Goal: Transaction & Acquisition: Purchase product/service

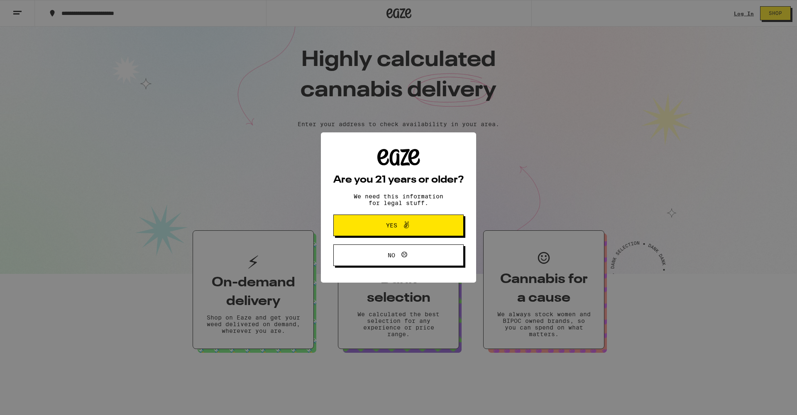
click at [405, 221] on button "Yes" at bounding box center [398, 226] width 130 height 22
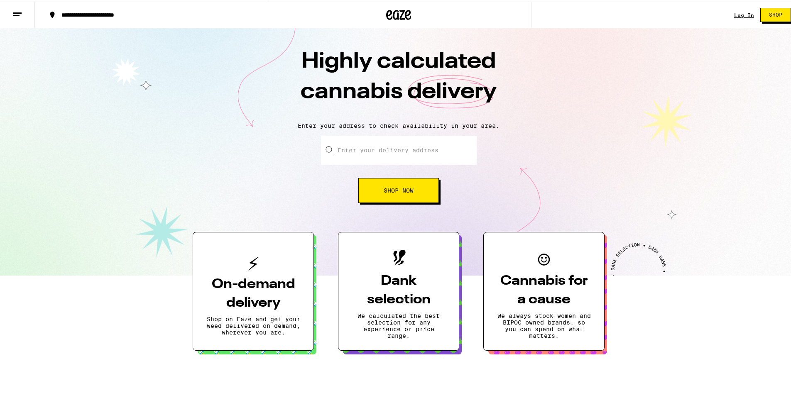
click at [740, 13] on link "Log In" at bounding box center [744, 13] width 20 height 5
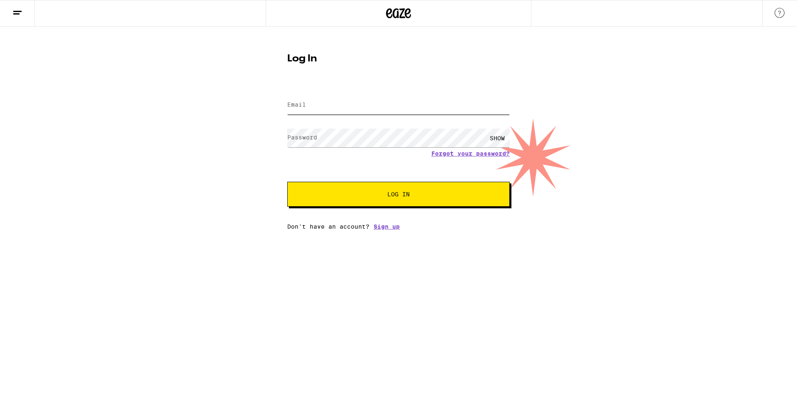
type input "[PERSON_NAME][EMAIL_ADDRESS][PERSON_NAME][DOMAIN_NAME]"
click at [398, 195] on button "Log In" at bounding box center [398, 194] width 222 height 25
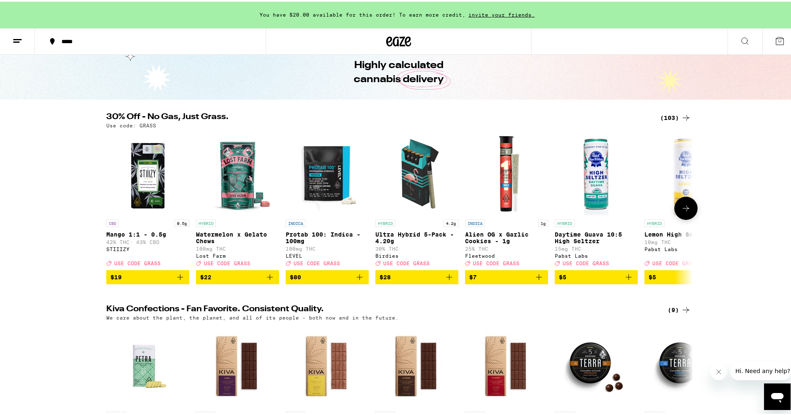
click at [684, 212] on icon at bounding box center [686, 207] width 10 height 10
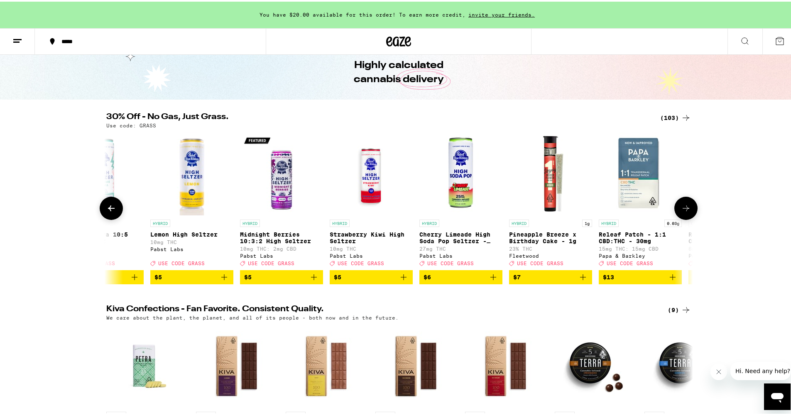
click at [687, 211] on icon at bounding box center [686, 207] width 10 height 10
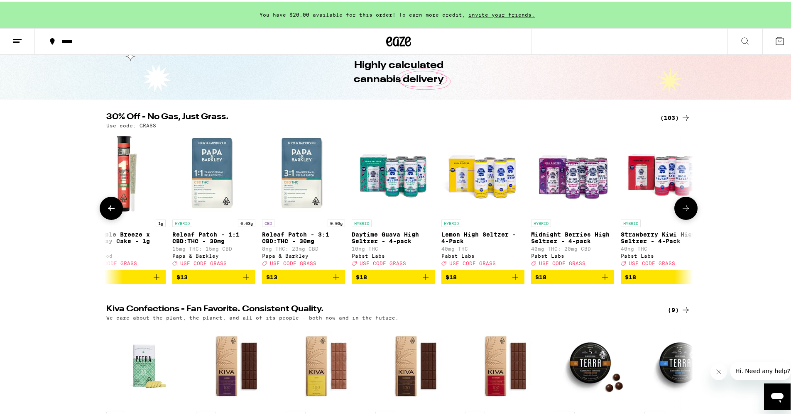
scroll to position [0, 988]
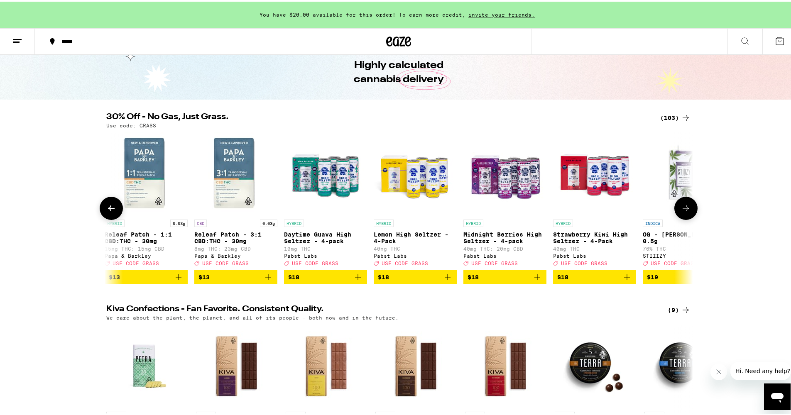
click at [108, 210] on icon at bounding box center [111, 207] width 7 height 6
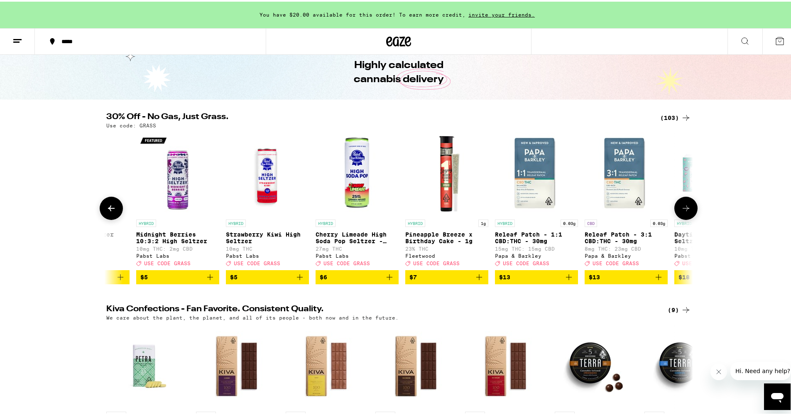
scroll to position [0, 494]
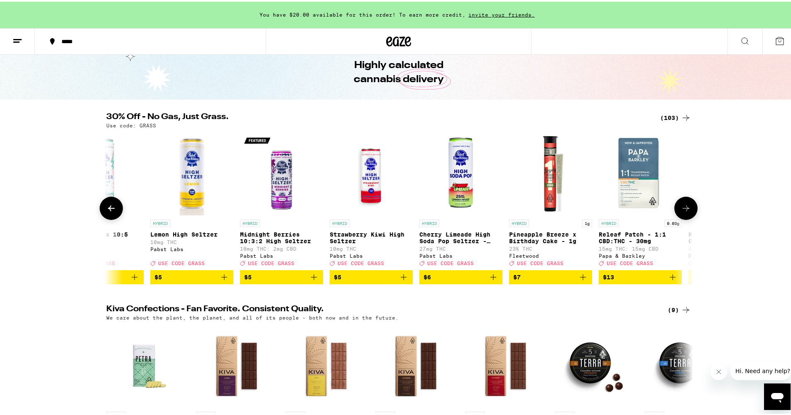
click at [108, 210] on icon at bounding box center [111, 207] width 7 height 6
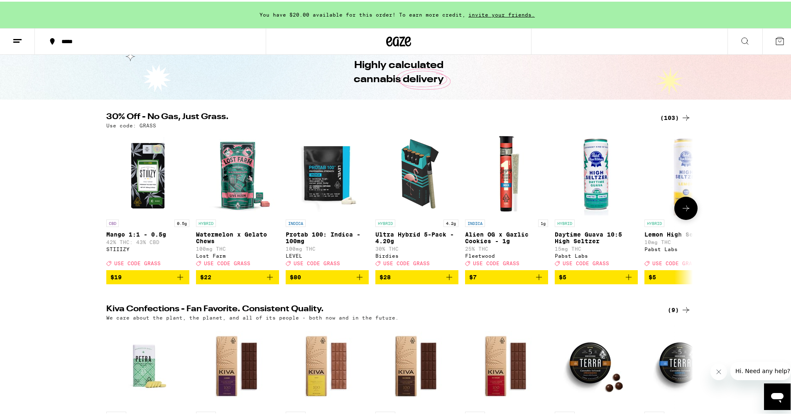
click at [691, 212] on button at bounding box center [685, 206] width 23 height 23
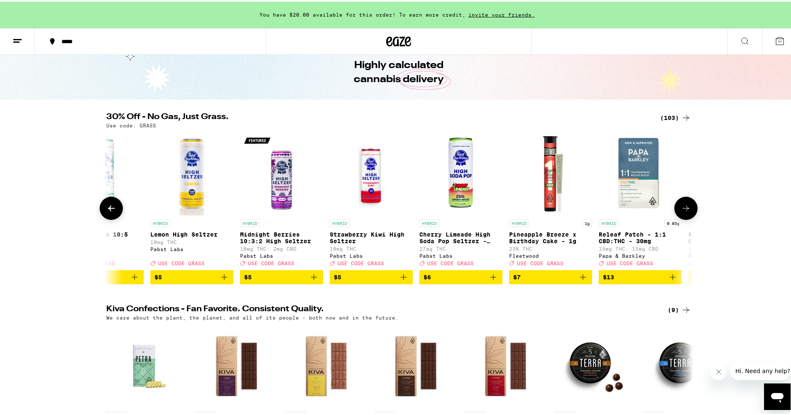
click at [108, 210] on icon at bounding box center [111, 207] width 7 height 6
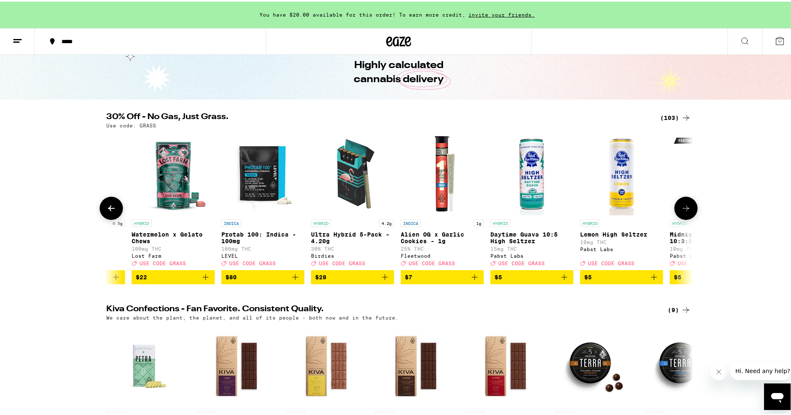
scroll to position [0, 0]
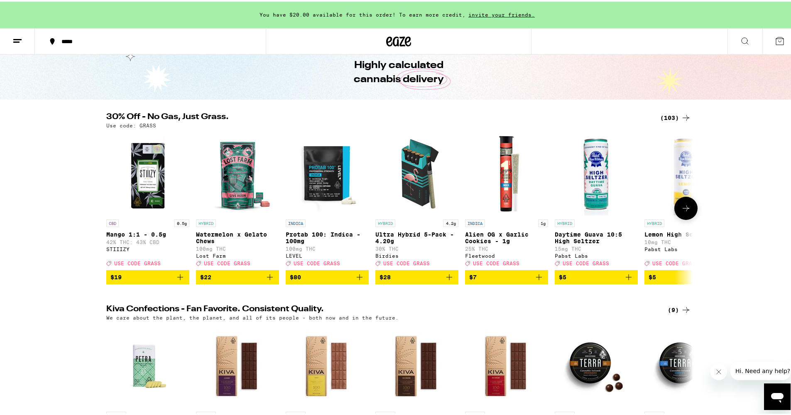
click at [626, 281] on icon "Add to bag" at bounding box center [628, 276] width 10 height 10
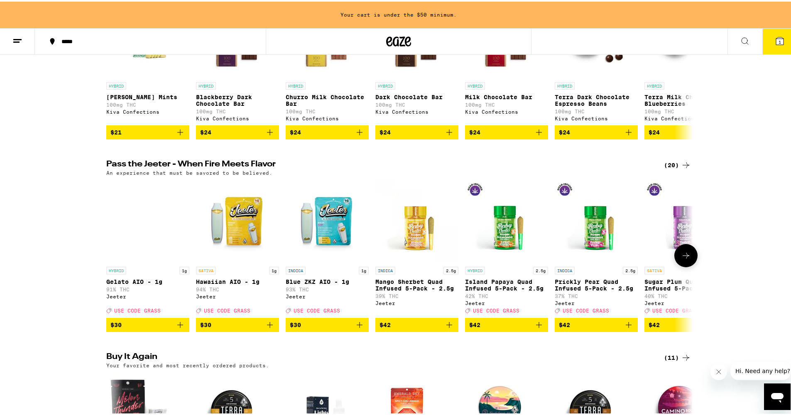
scroll to position [195, 0]
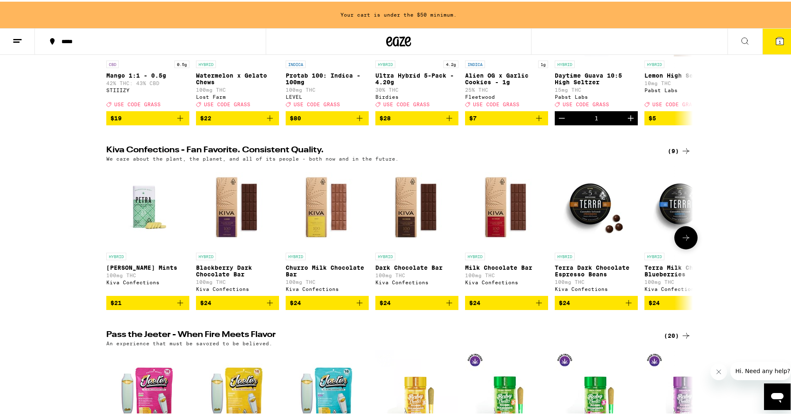
click at [592, 222] on img "Open page for Terra Dark Chocolate Espresso Beans from Kiva Confections" at bounding box center [596, 205] width 83 height 83
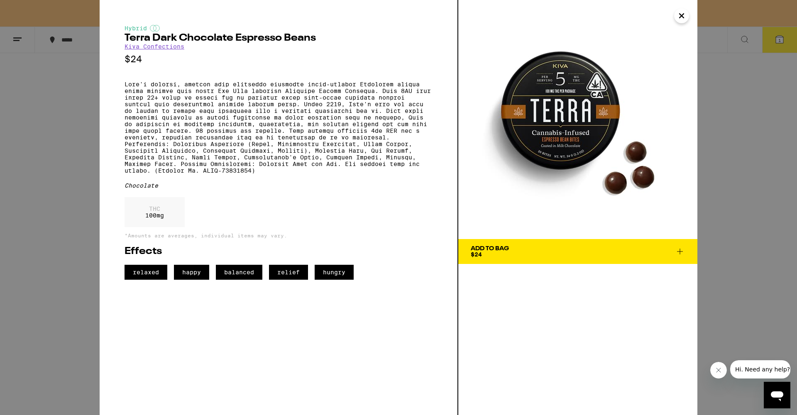
click at [687, 20] on button "Close" at bounding box center [681, 15] width 15 height 15
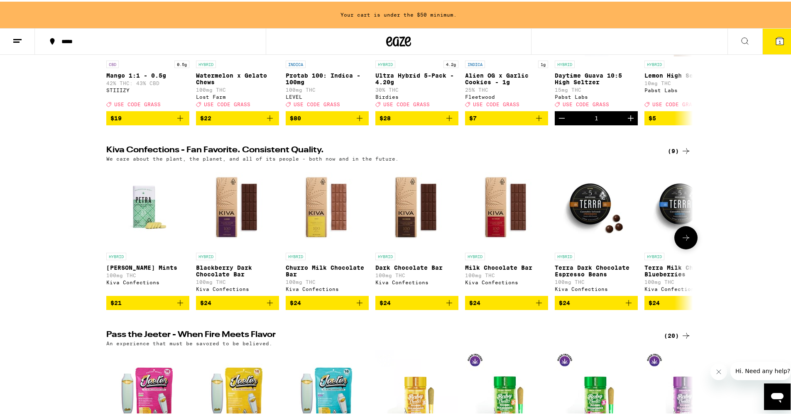
click at [687, 241] on icon at bounding box center [686, 236] width 10 height 10
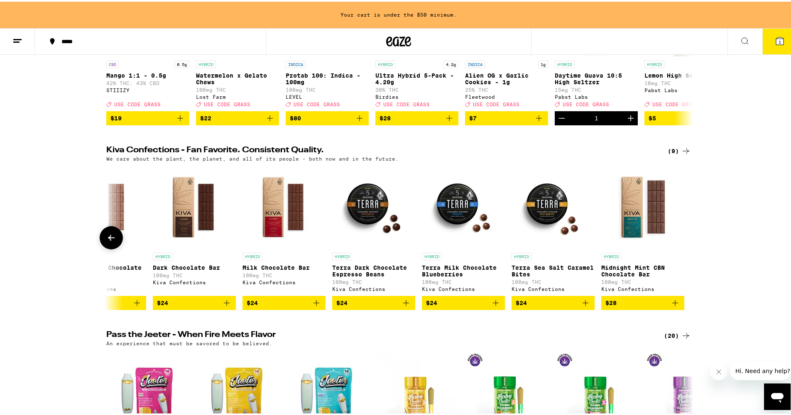
click at [582, 304] on icon "Add to bag" at bounding box center [585, 301] width 6 height 6
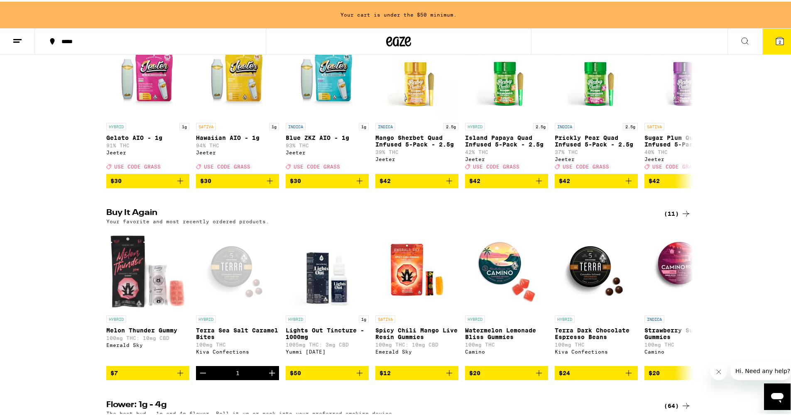
scroll to position [478, 0]
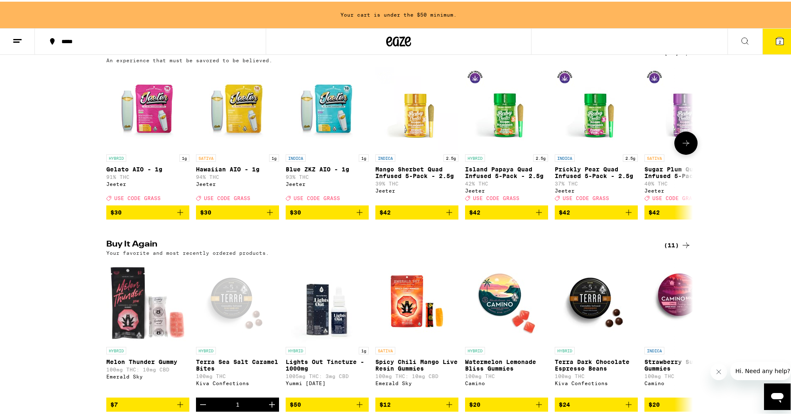
click at [686, 147] on icon at bounding box center [686, 142] width 10 height 10
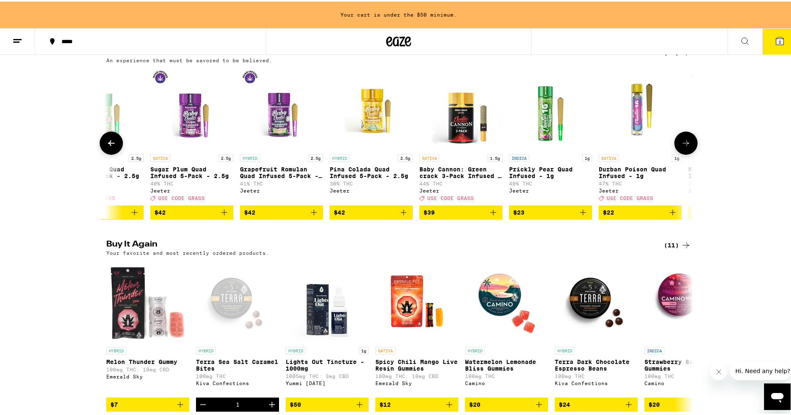
click at [686, 147] on icon at bounding box center [686, 142] width 10 height 10
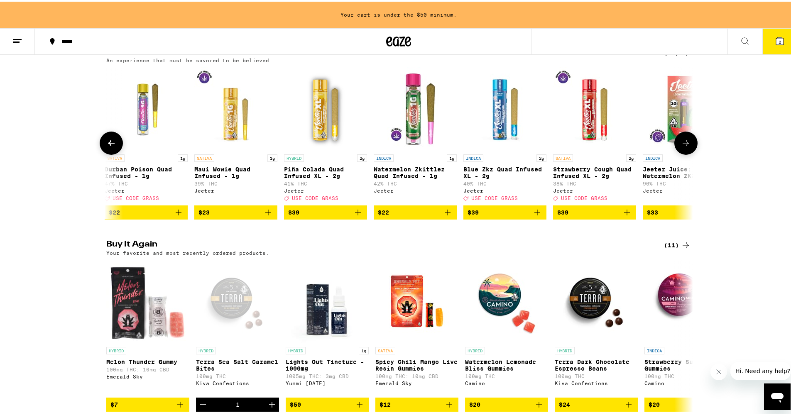
click at [686, 147] on icon at bounding box center [686, 142] width 10 height 10
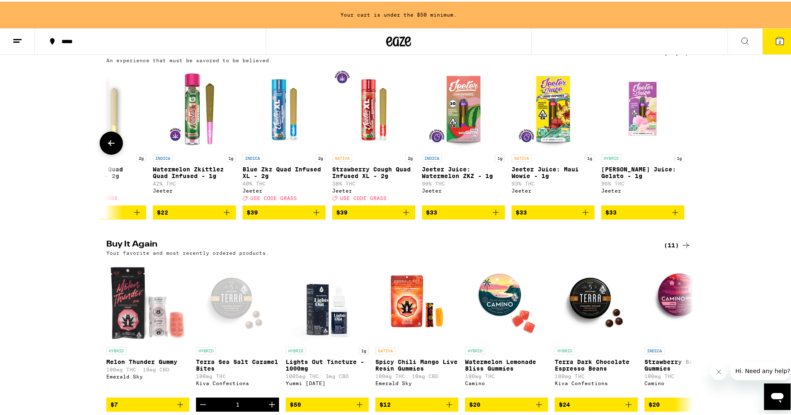
click at [686, 153] on div at bounding box center [685, 141] width 23 height 23
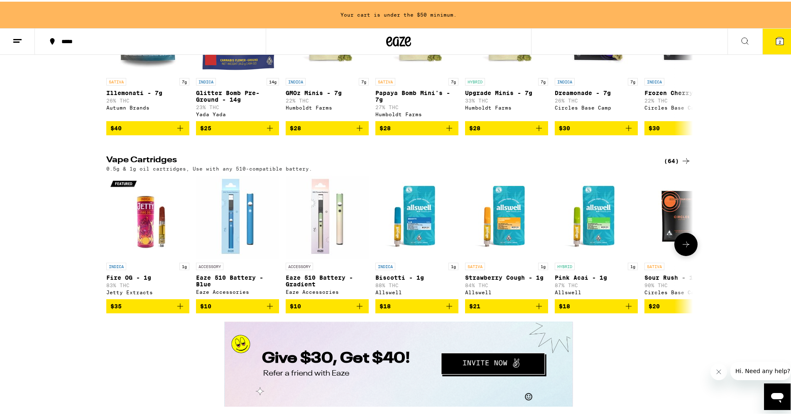
scroll to position [1125, 0]
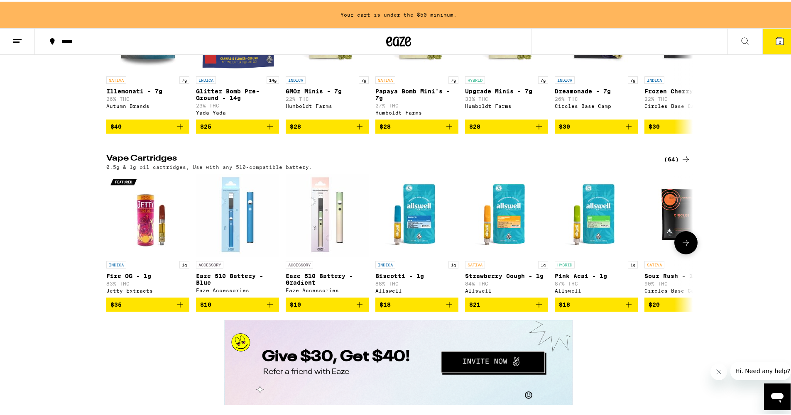
click at [687, 246] on icon at bounding box center [686, 241] width 10 height 10
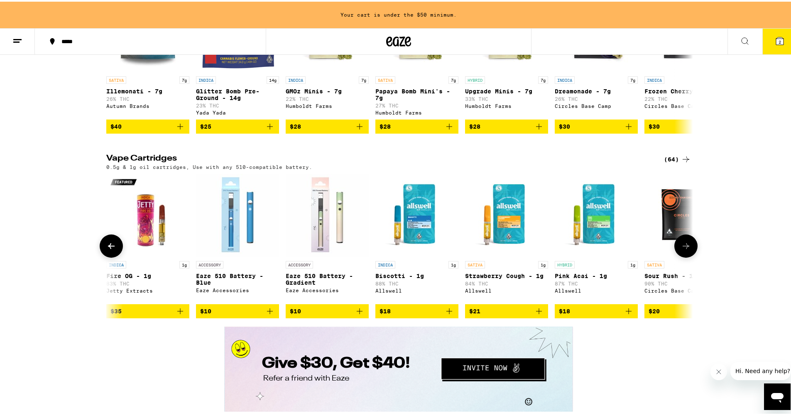
scroll to position [0, 494]
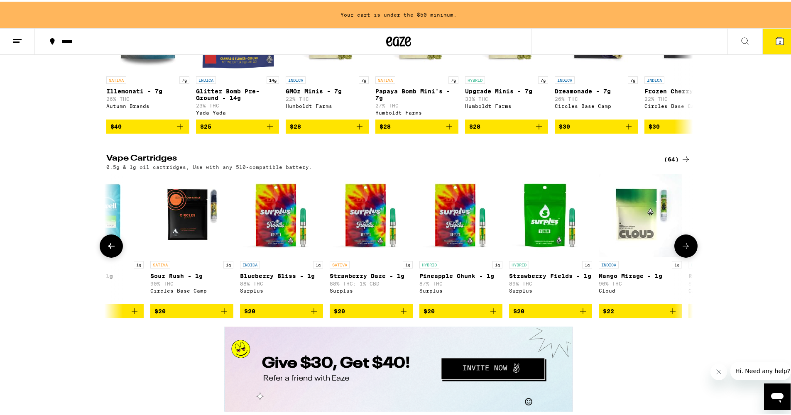
click at [687, 256] on button at bounding box center [685, 244] width 23 height 23
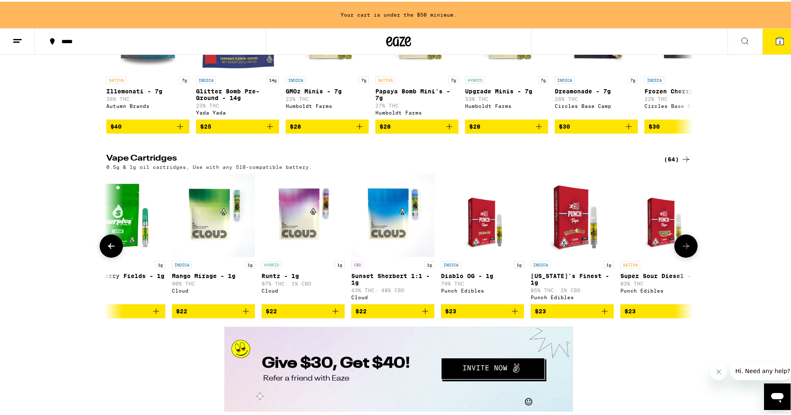
scroll to position [0, 988]
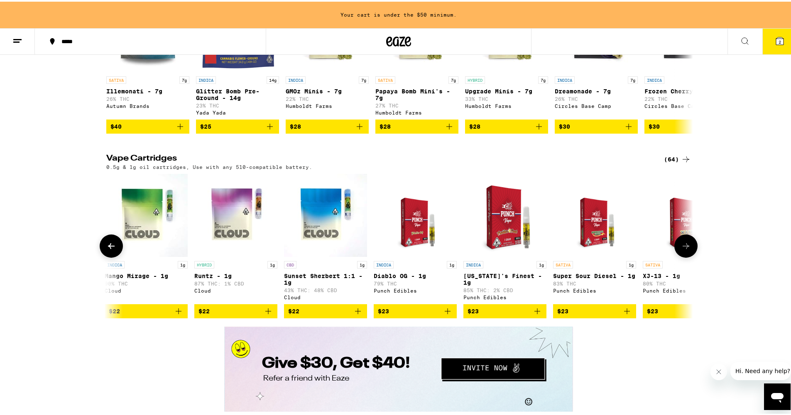
click at [687, 256] on button at bounding box center [685, 244] width 23 height 23
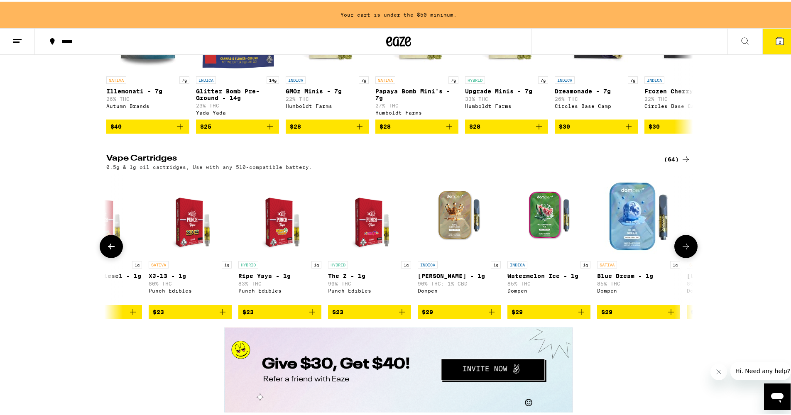
click at [687, 257] on button at bounding box center [685, 244] width 23 height 23
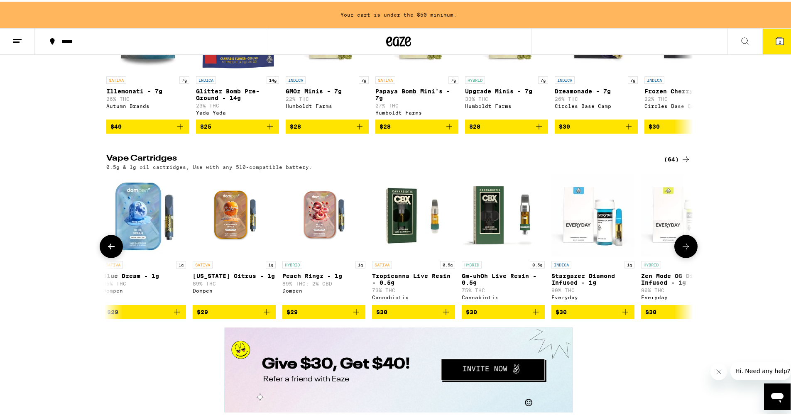
click at [687, 257] on button at bounding box center [685, 244] width 23 height 23
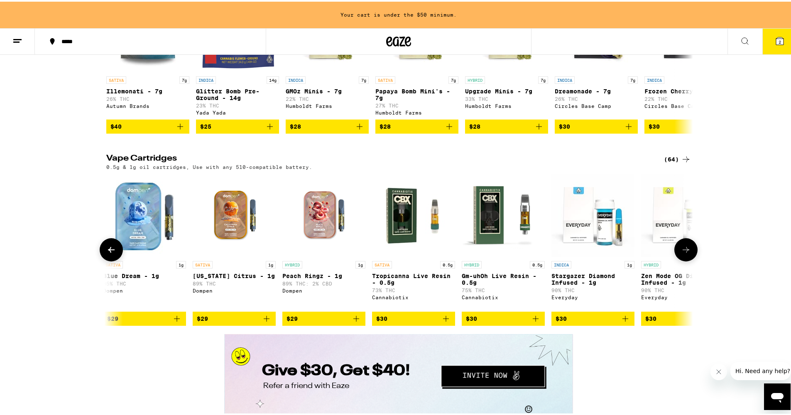
scroll to position [0, 2470]
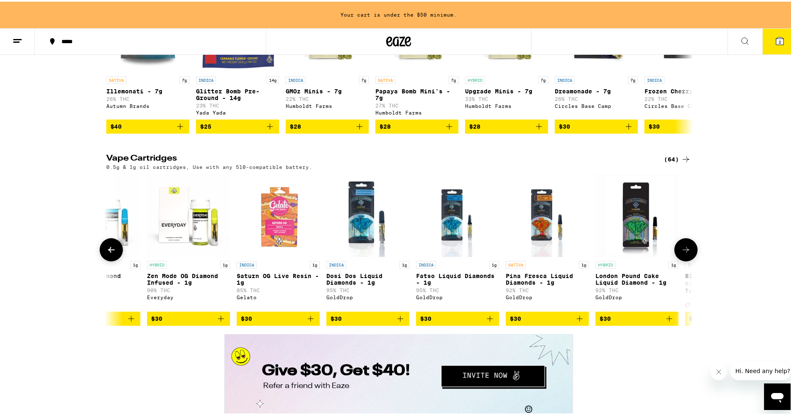
click at [687, 260] on button at bounding box center [685, 248] width 23 height 23
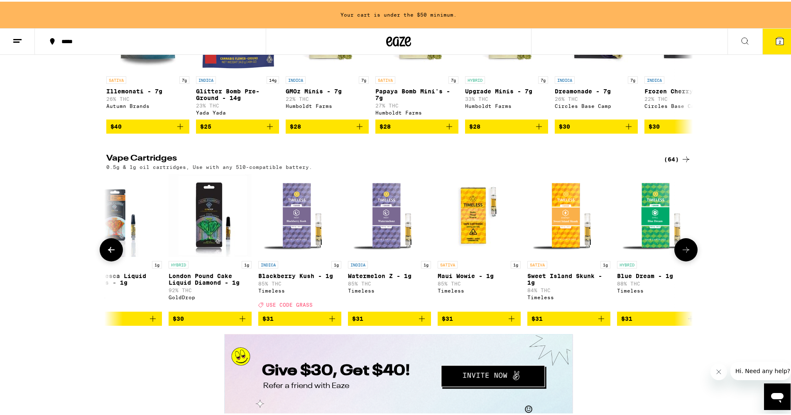
scroll to position [0, 2964]
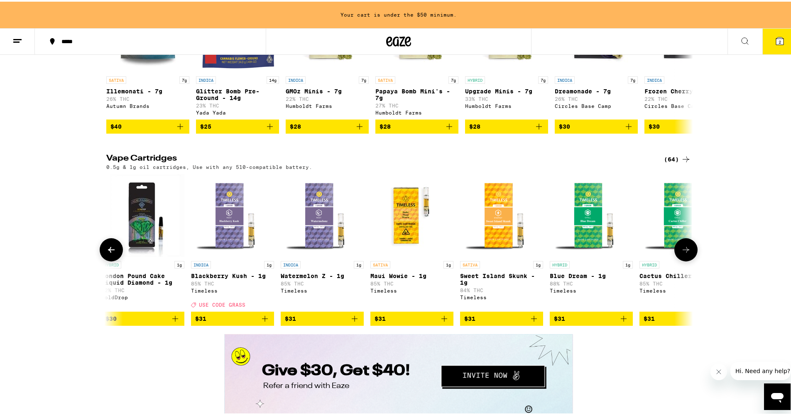
click at [687, 260] on button at bounding box center [685, 248] width 23 height 23
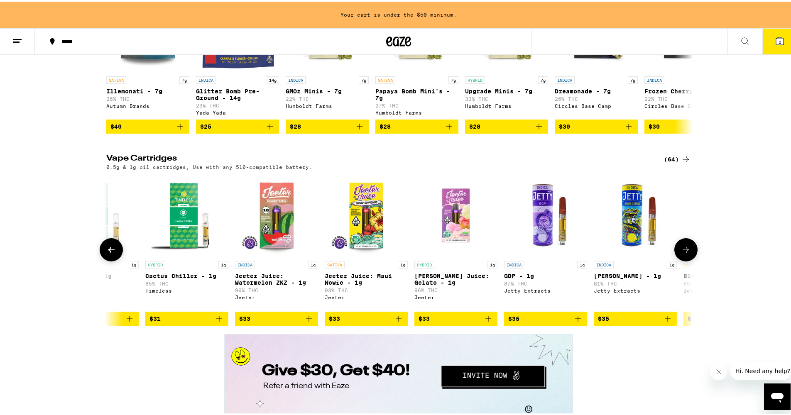
click at [687, 260] on button at bounding box center [685, 248] width 23 height 23
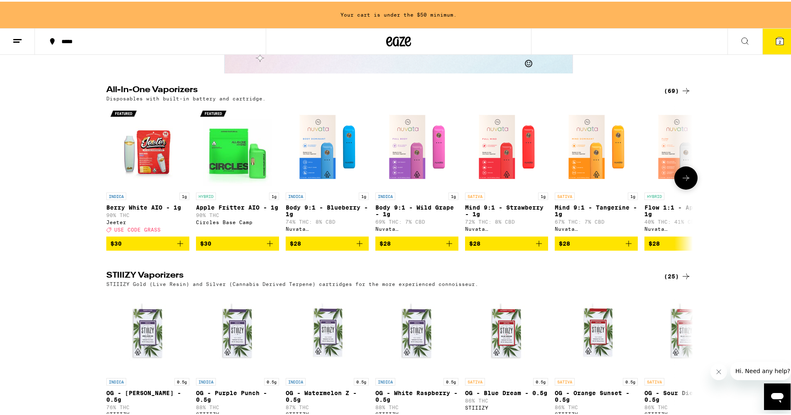
scroll to position [1508, 0]
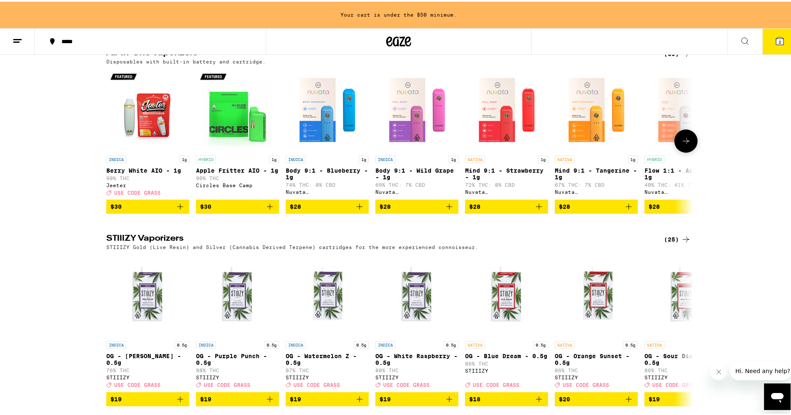
click at [682, 144] on icon at bounding box center [686, 139] width 10 height 10
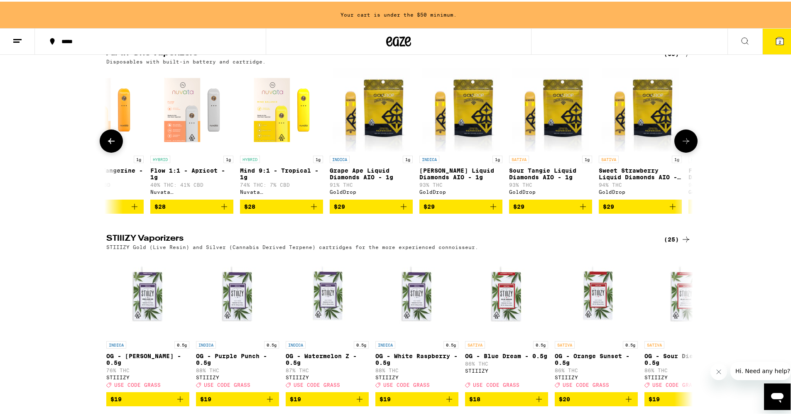
click at [682, 144] on icon at bounding box center [686, 139] width 10 height 10
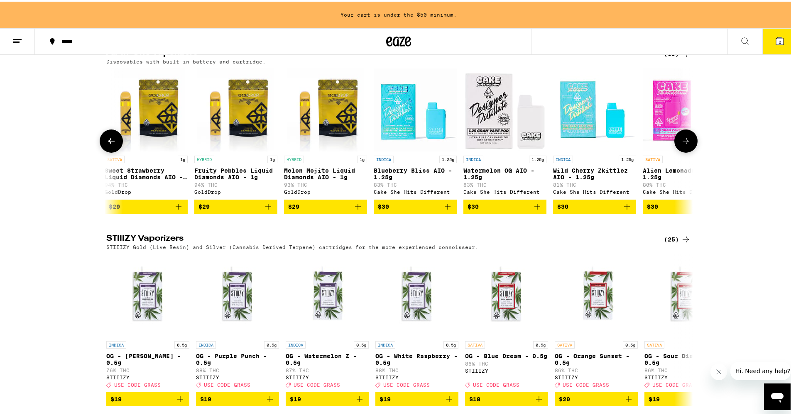
click at [683, 144] on icon at bounding box center [686, 139] width 10 height 10
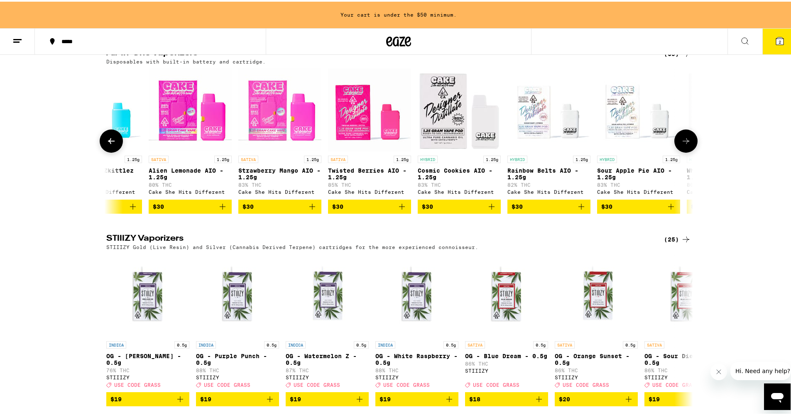
click at [683, 144] on icon at bounding box center [686, 139] width 10 height 10
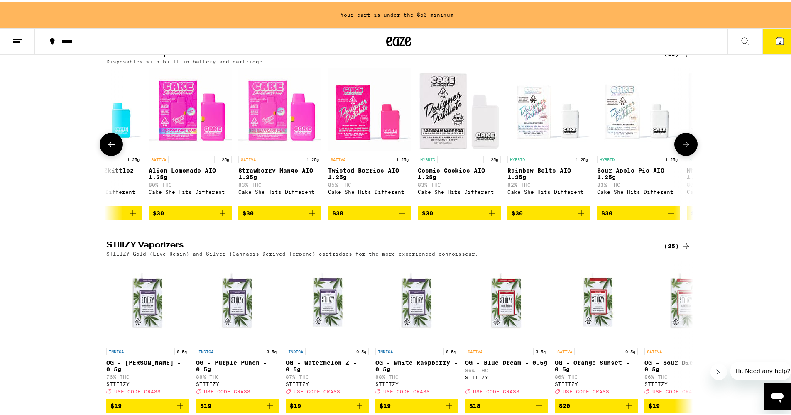
scroll to position [0, 1976]
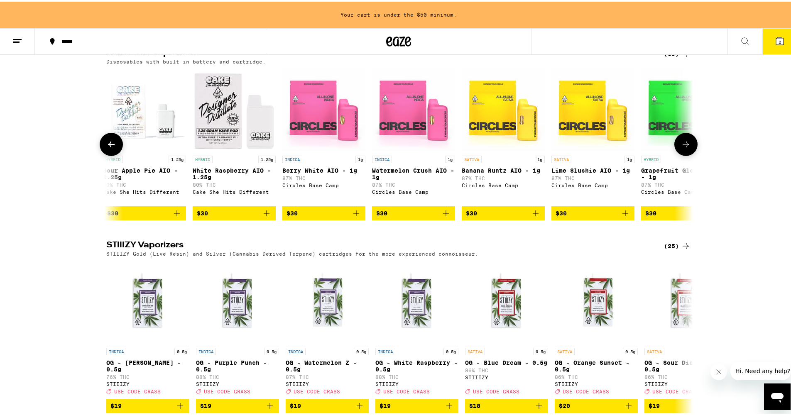
click at [683, 148] on icon at bounding box center [686, 143] width 10 height 10
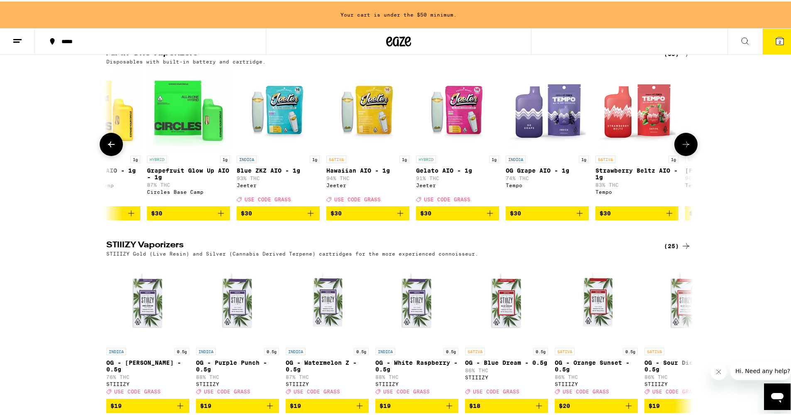
click at [683, 148] on icon at bounding box center [686, 143] width 10 height 10
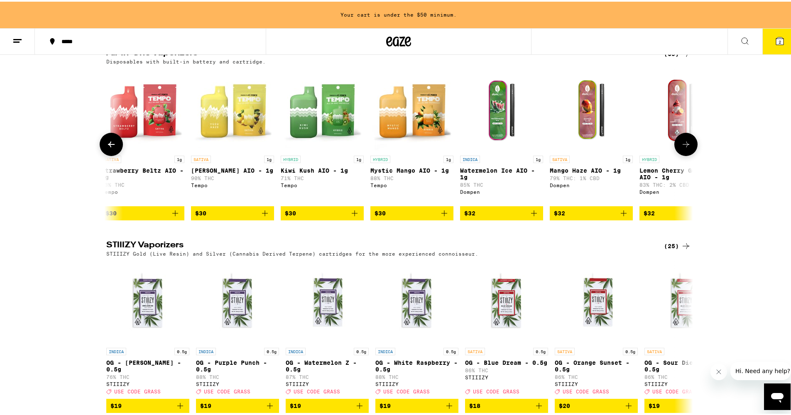
click at [683, 148] on icon at bounding box center [686, 143] width 10 height 10
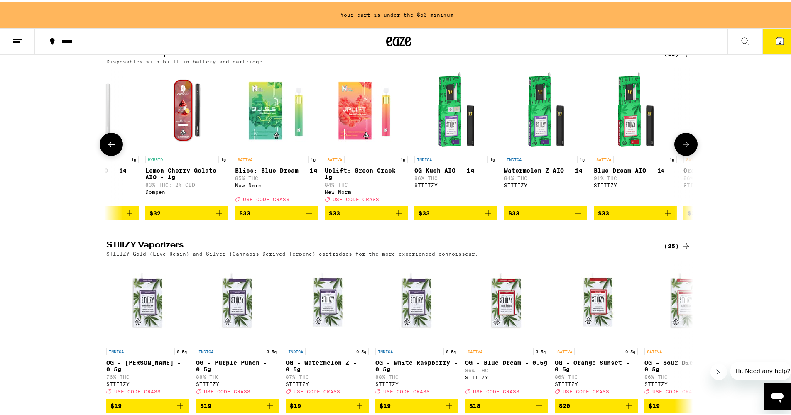
click at [683, 148] on icon at bounding box center [686, 143] width 10 height 10
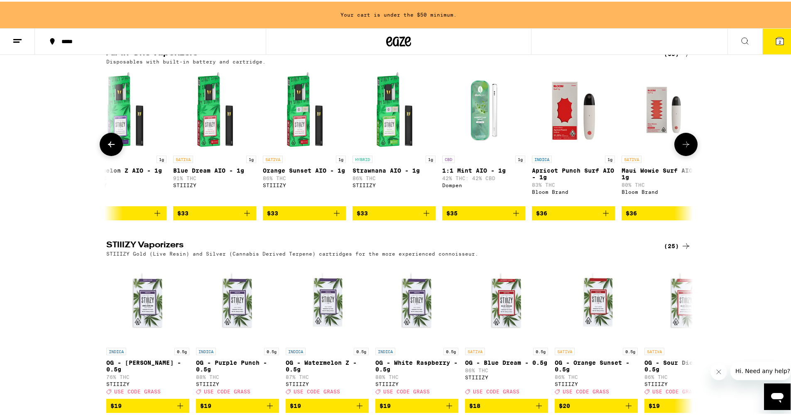
scroll to position [0, 3951]
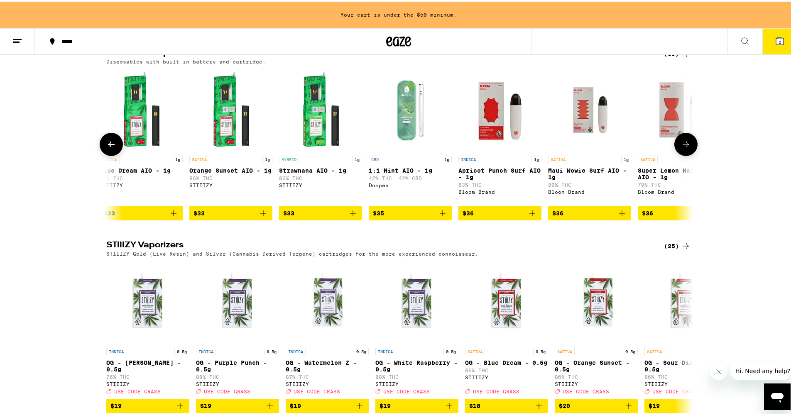
click at [684, 148] on icon at bounding box center [686, 143] width 10 height 10
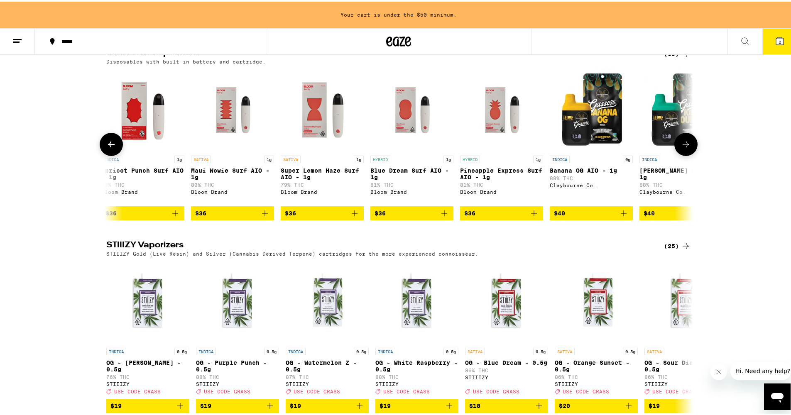
scroll to position [0, 4445]
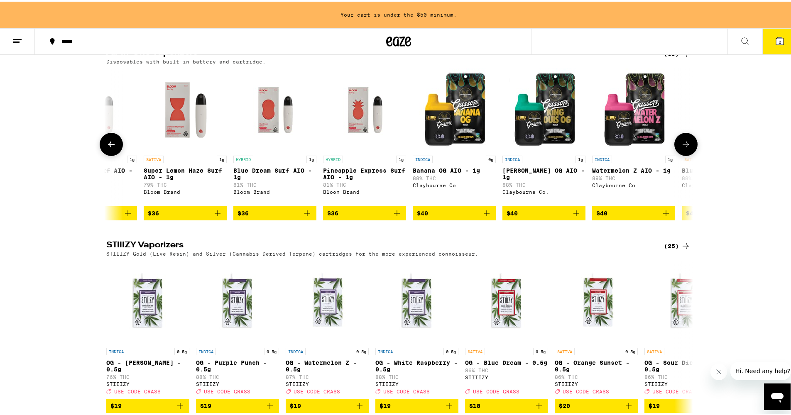
click at [684, 148] on icon at bounding box center [686, 143] width 10 height 10
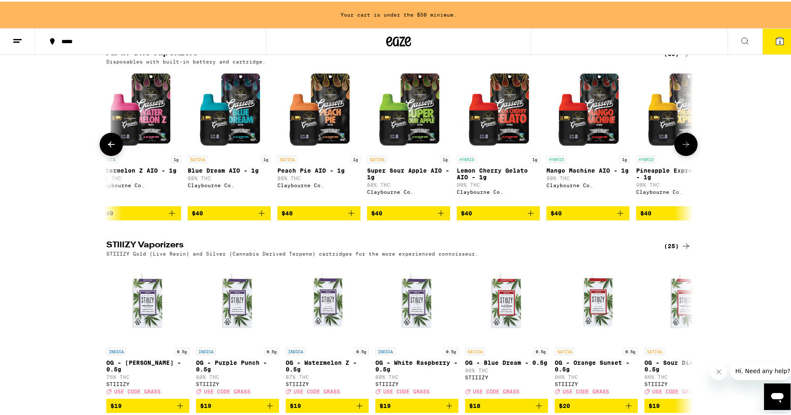
click at [684, 148] on icon at bounding box center [686, 143] width 10 height 10
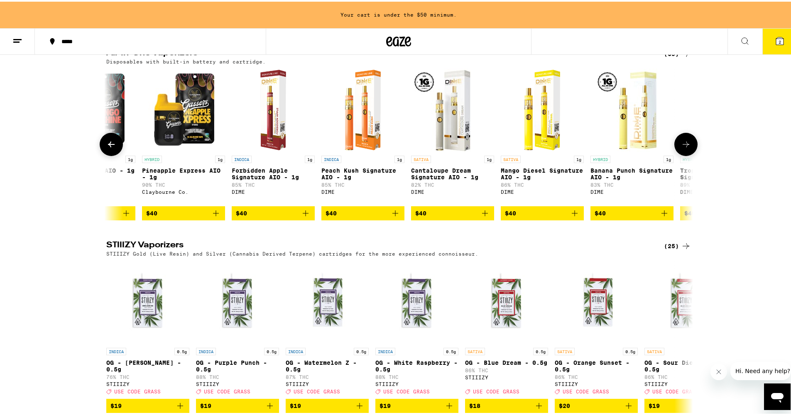
click at [684, 148] on icon at bounding box center [686, 143] width 10 height 10
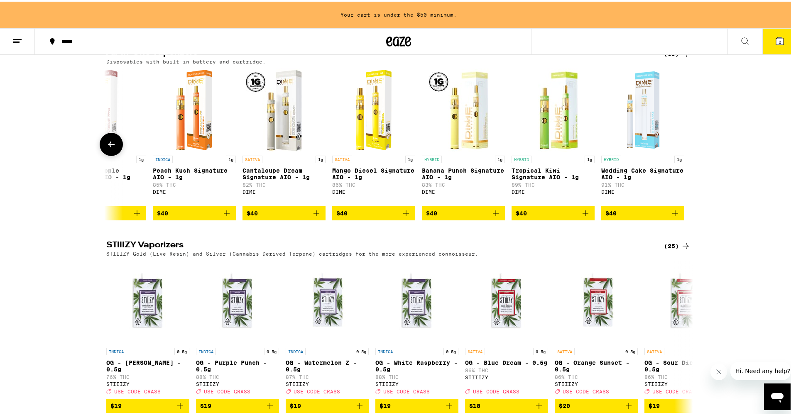
click at [684, 154] on div at bounding box center [685, 142] width 23 height 23
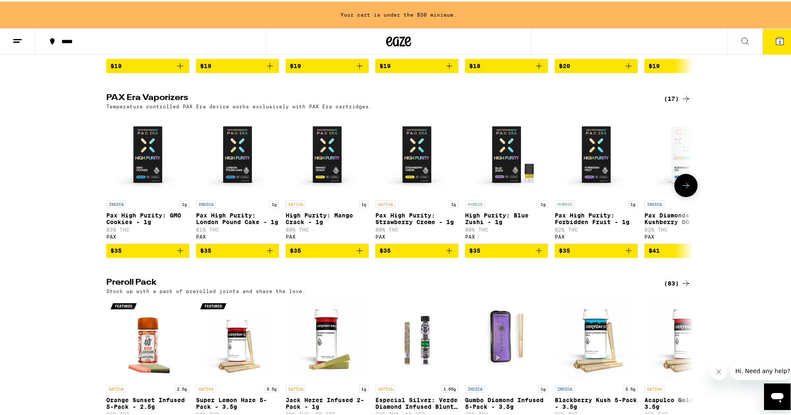
scroll to position [1850, 0]
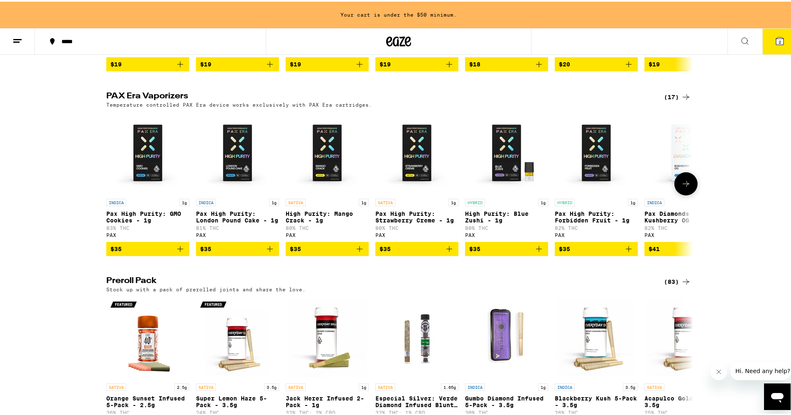
click at [681, 187] on icon at bounding box center [686, 182] width 10 height 10
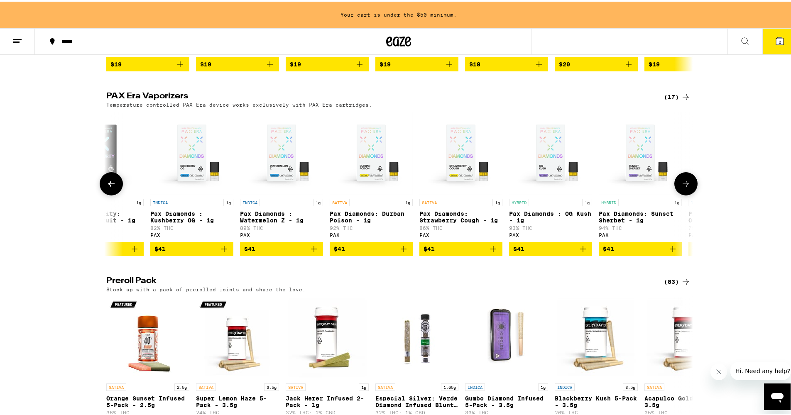
click at [681, 187] on icon at bounding box center [686, 182] width 10 height 10
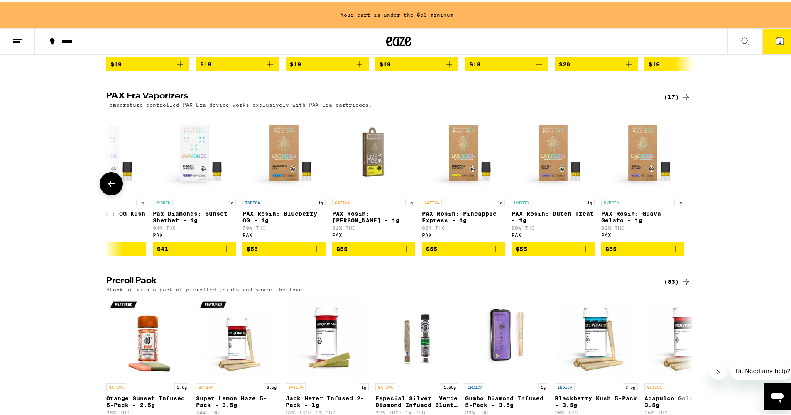
click at [679, 194] on div at bounding box center [685, 182] width 23 height 23
click at [112, 194] on button at bounding box center [111, 182] width 23 height 23
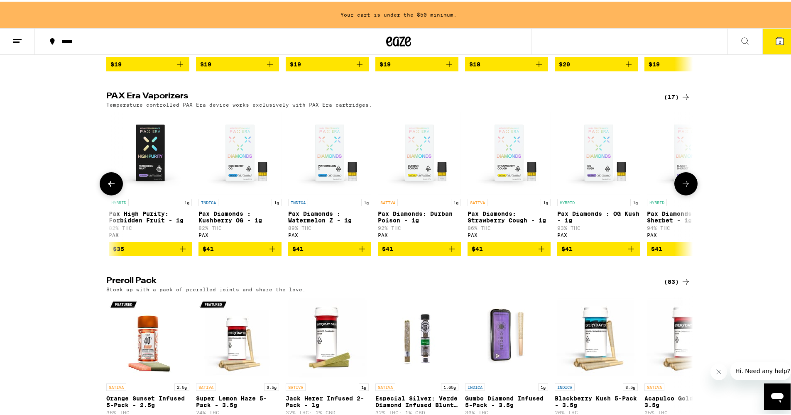
click at [112, 194] on button at bounding box center [111, 182] width 23 height 23
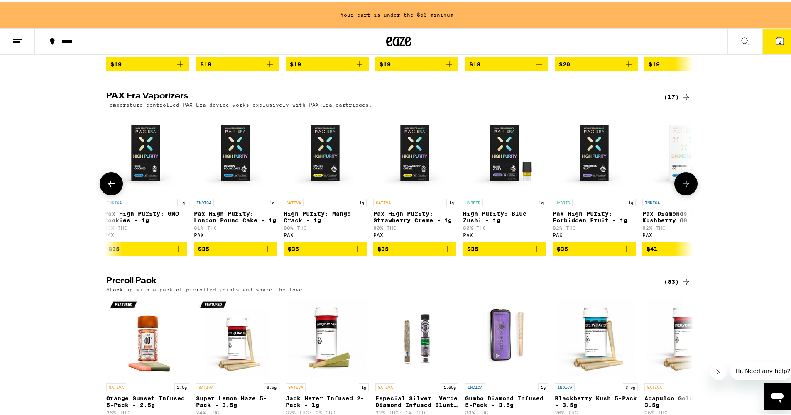
scroll to position [0, 0]
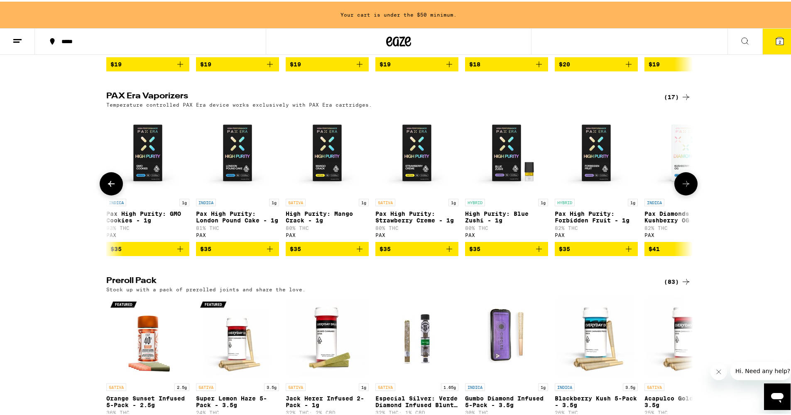
click at [112, 194] on div at bounding box center [111, 182] width 23 height 23
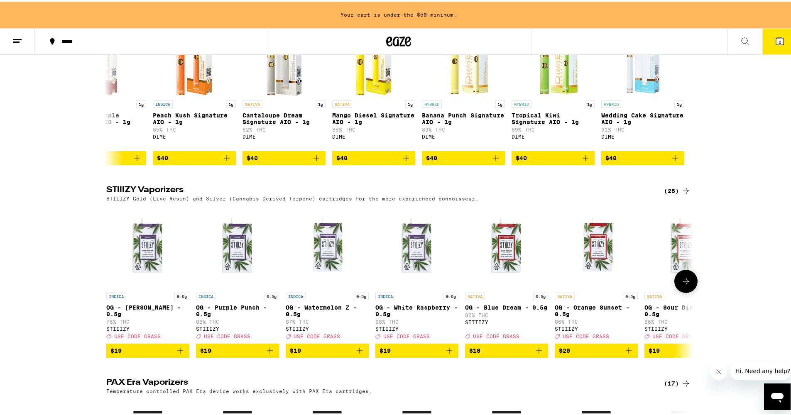
scroll to position [1490, 0]
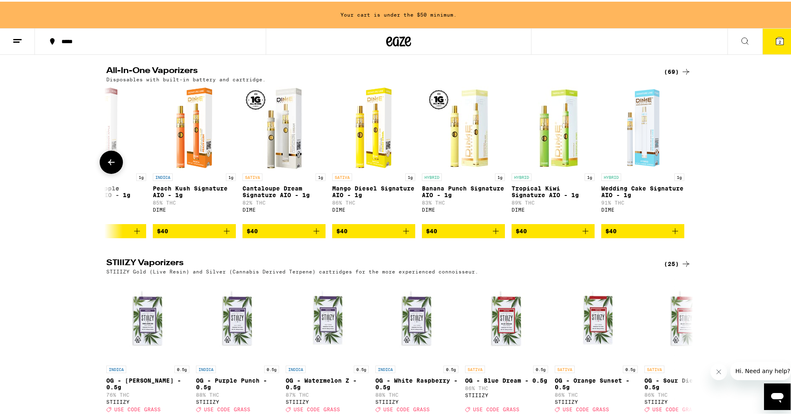
click at [108, 166] on icon at bounding box center [111, 161] width 10 height 10
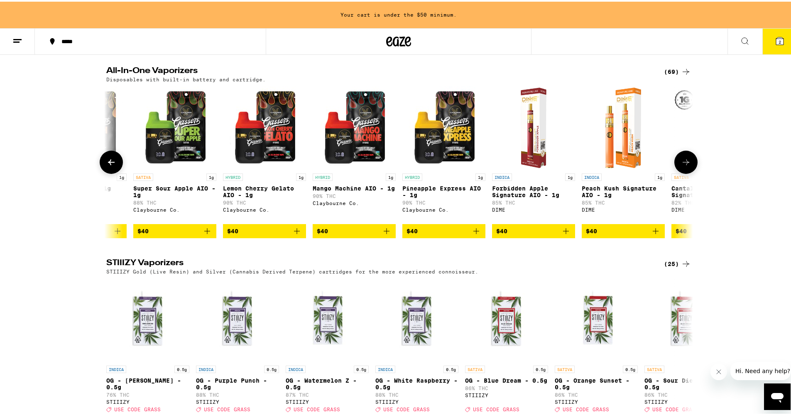
scroll to position [0, 5108]
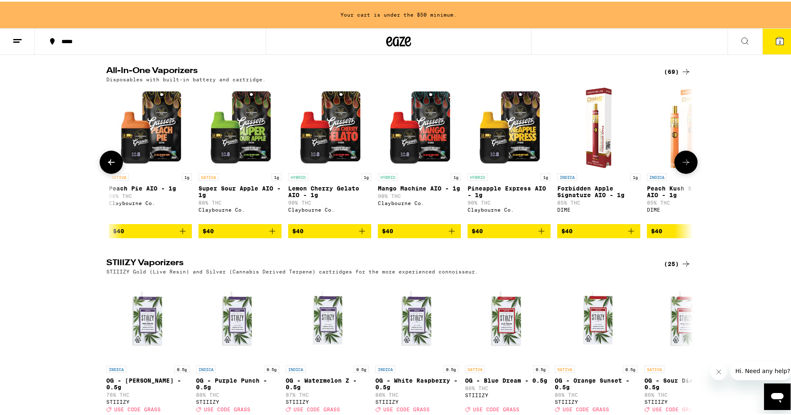
click at [108, 166] on icon at bounding box center [111, 161] width 10 height 10
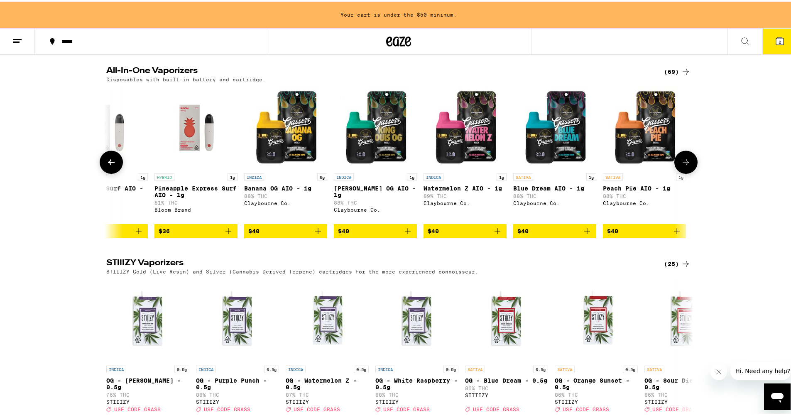
click at [108, 166] on icon at bounding box center [111, 161] width 10 height 10
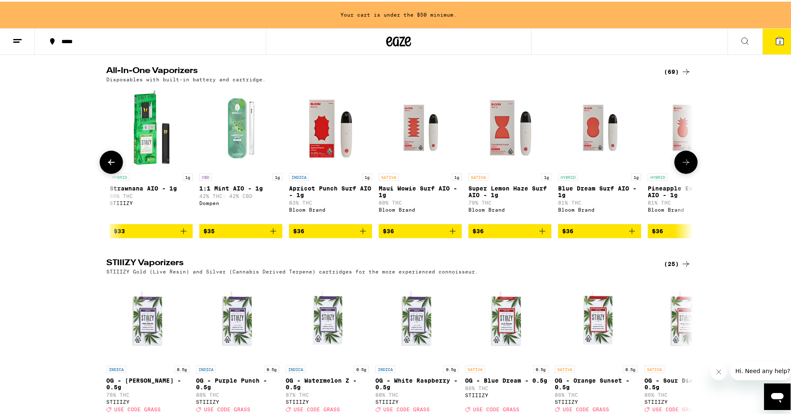
scroll to position [0, 4120]
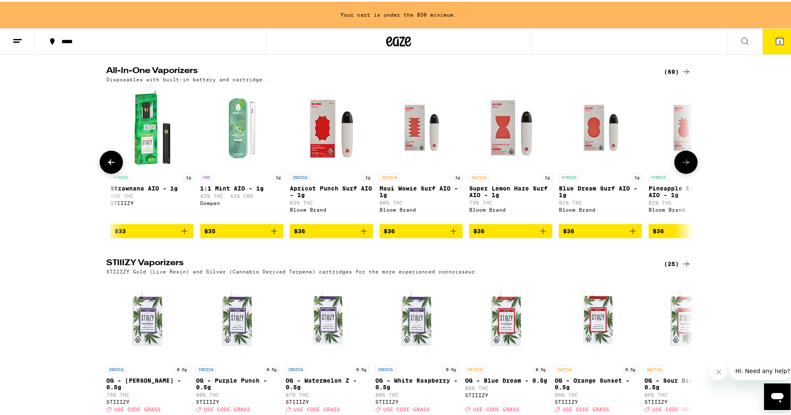
click at [323, 168] on img "Open page for Apricot Punch Surf AIO - 1g from Bloom Brand" at bounding box center [331, 126] width 83 height 83
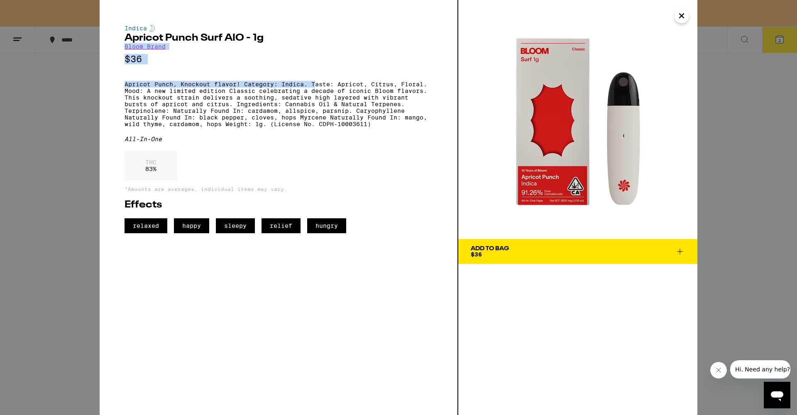
drag, startPoint x: 425, startPoint y: 39, endPoint x: 461, endPoint y: 29, distance: 37.9
click at [432, 36] on div "Indica Apricot Punch Surf AIO - 1g Bloom Brand $36 Apricot Punch, Knockout flav…" at bounding box center [279, 129] width 308 height 208
click at [326, 85] on p "Apricot Punch, Knockout flavor! Category: Indica. Taste: Apricot, Citrus, Flora…" at bounding box center [279, 104] width 308 height 46
click at [680, 14] on icon "Close" at bounding box center [681, 16] width 4 height 4
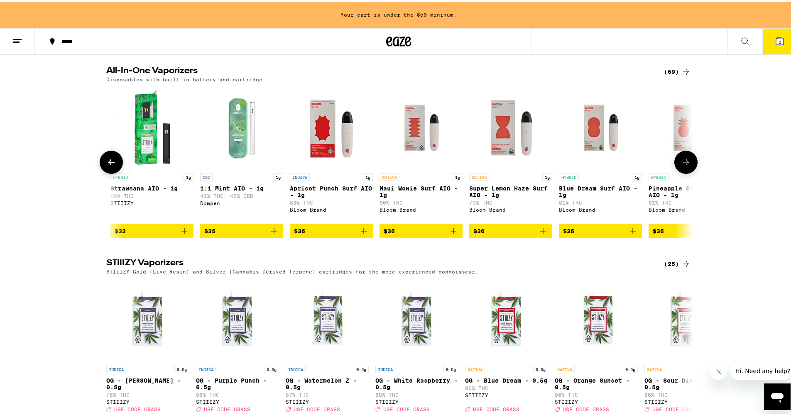
click at [594, 168] on img "Open page for Blue Dream Surf AIO - 1g from Bloom Brand" at bounding box center [600, 126] width 83 height 83
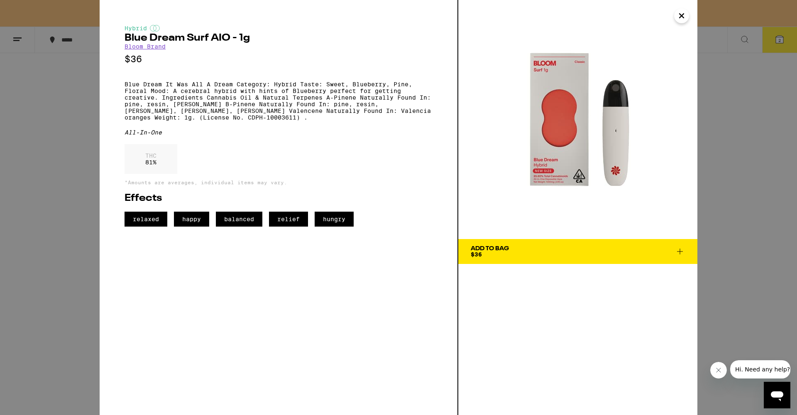
click at [682, 15] on icon "Close" at bounding box center [682, 16] width 10 height 12
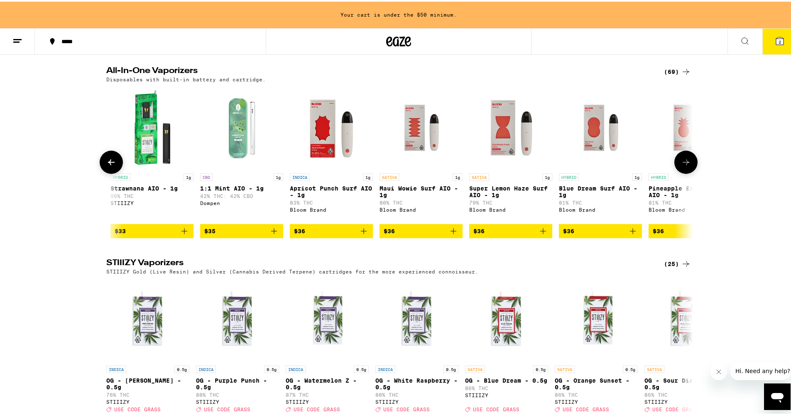
click at [677, 168] on img "Open page for Pineapple Express Surf AIO - 1g from Bloom Brand" at bounding box center [689, 126] width 83 height 83
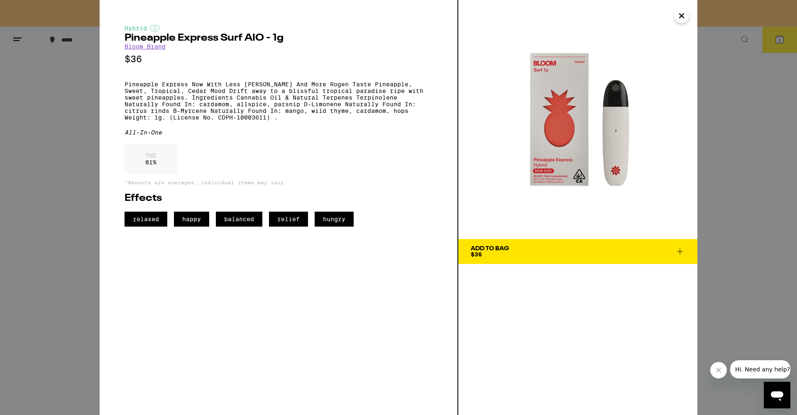
click at [681, 14] on icon "Close" at bounding box center [682, 16] width 10 height 12
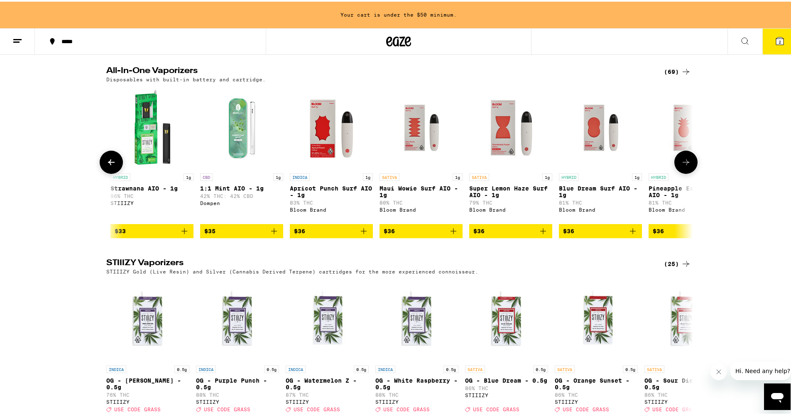
click at [597, 168] on img "Open page for Blue Dream Surf AIO - 1g from Bloom Brand" at bounding box center [600, 126] width 83 height 83
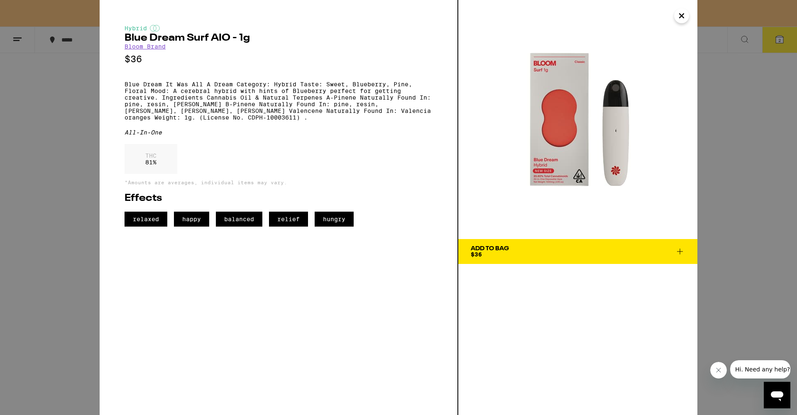
click at [677, 251] on icon at bounding box center [680, 252] width 10 height 10
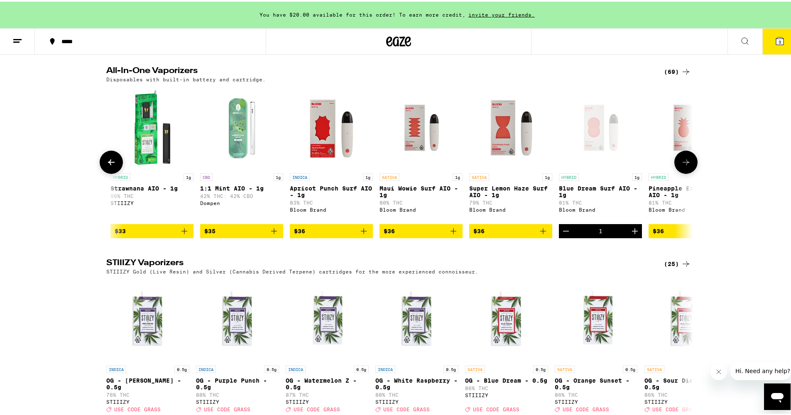
scroll to position [1474, 0]
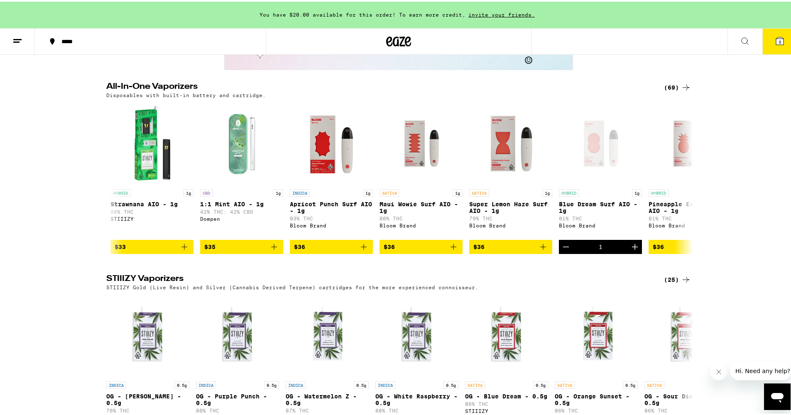
click at [781, 40] on button "3" at bounding box center [779, 40] width 35 height 26
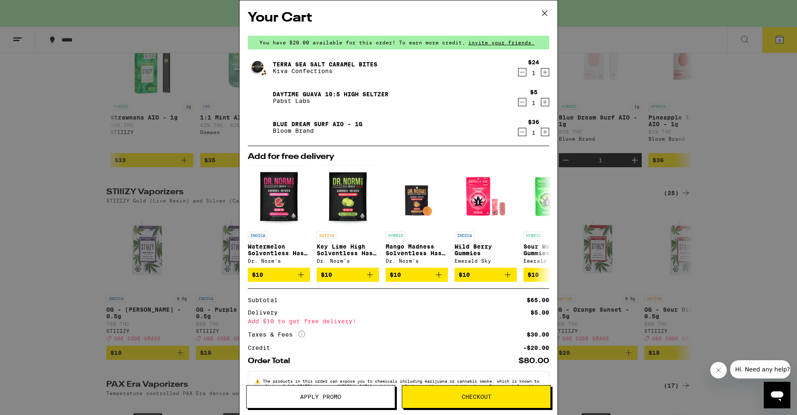
click at [546, 13] on icon at bounding box center [544, 13] width 12 height 12
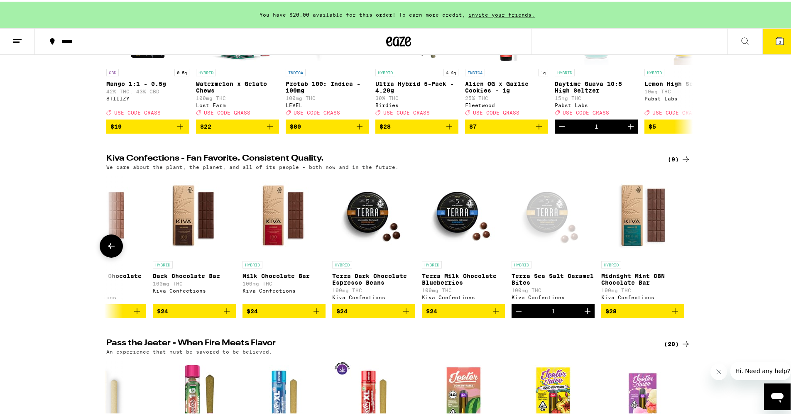
scroll to position [224, 0]
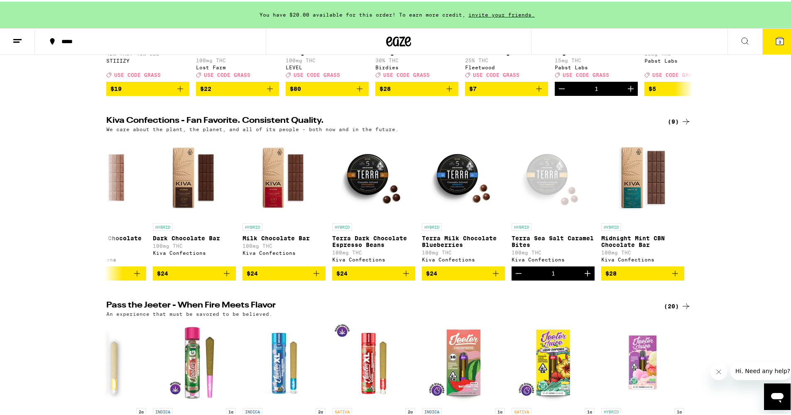
click at [684, 125] on icon at bounding box center [686, 120] width 10 height 10
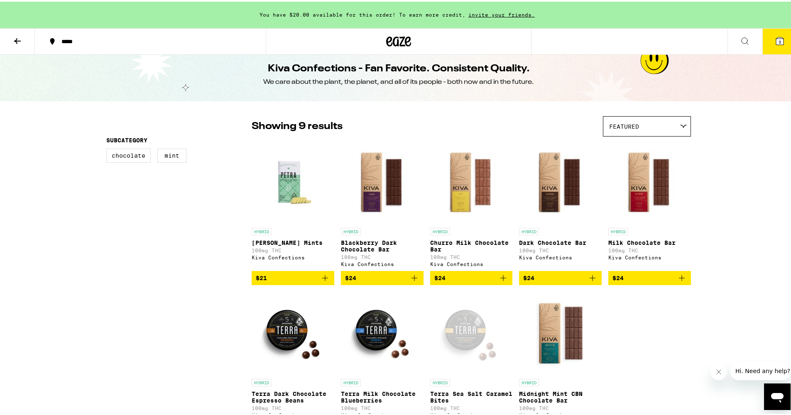
scroll to position [9, 0]
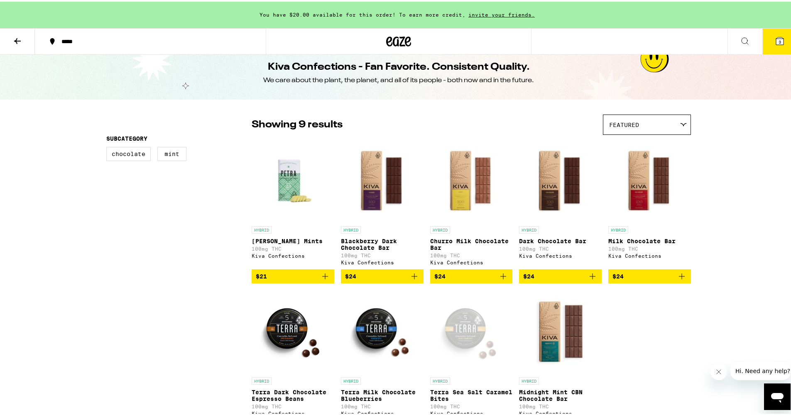
click at [280, 189] on img "Open page for Petra Moroccan Mints from Kiva Confections" at bounding box center [293, 178] width 83 height 83
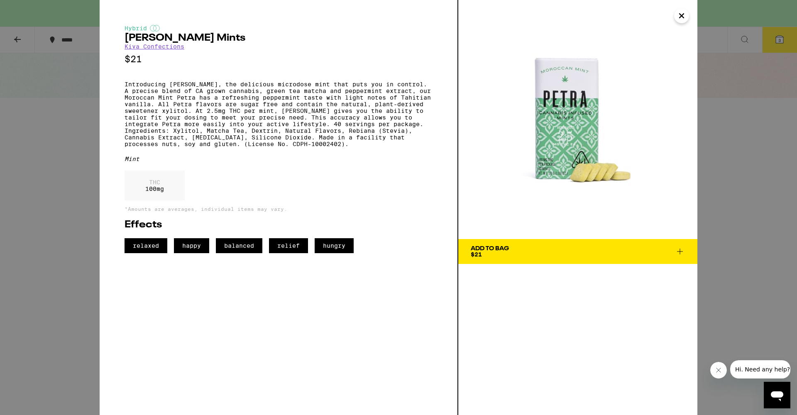
click at [683, 249] on icon at bounding box center [680, 252] width 10 height 10
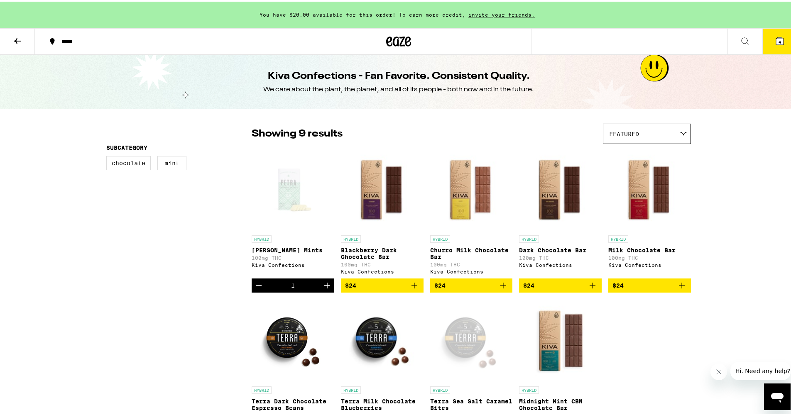
click at [776, 36] on icon at bounding box center [779, 39] width 7 height 7
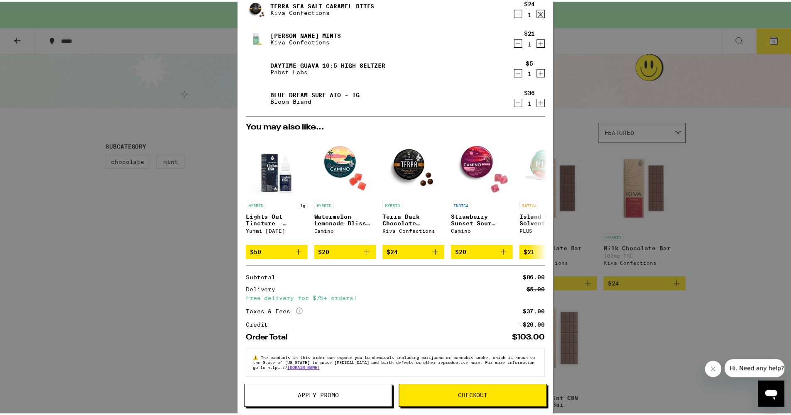
scroll to position [41, 0]
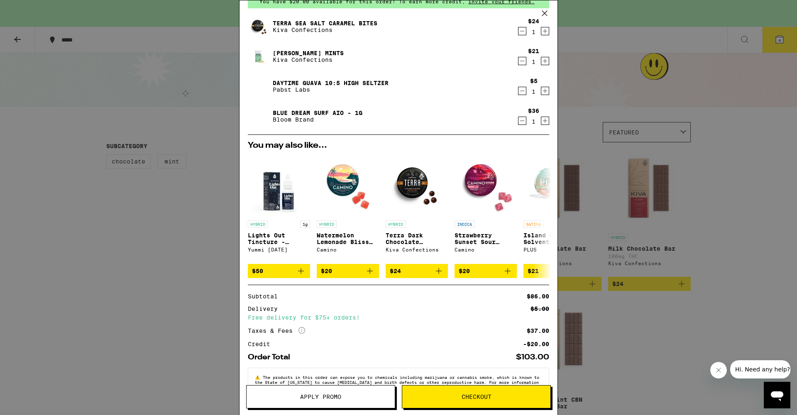
click at [451, 399] on span "Checkout" at bounding box center [476, 397] width 148 height 6
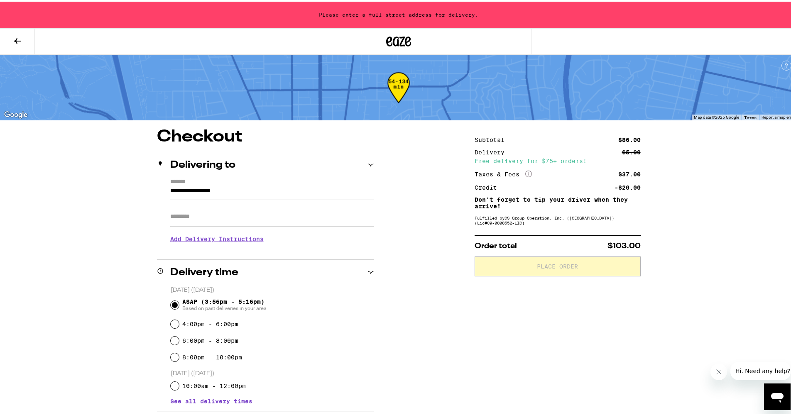
click at [354, 187] on input "**********" at bounding box center [271, 191] width 203 height 14
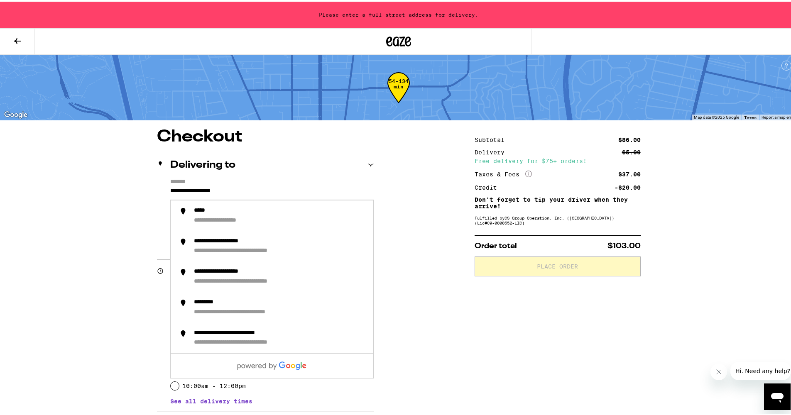
click at [201, 191] on input "**********" at bounding box center [271, 191] width 203 height 14
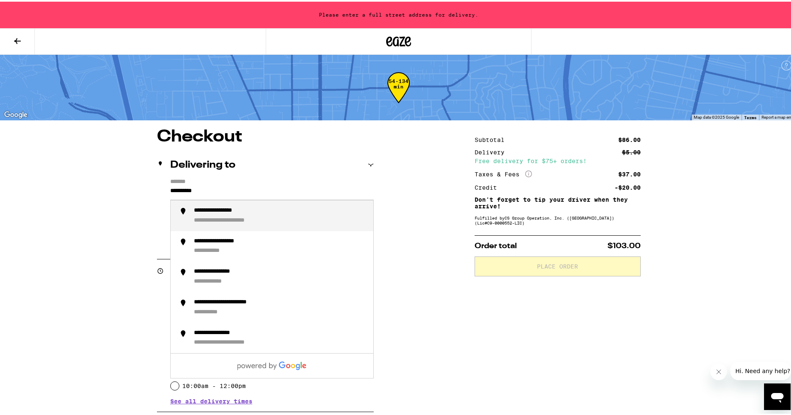
click at [217, 208] on div "**********" at bounding box center [228, 208] width 68 height 7
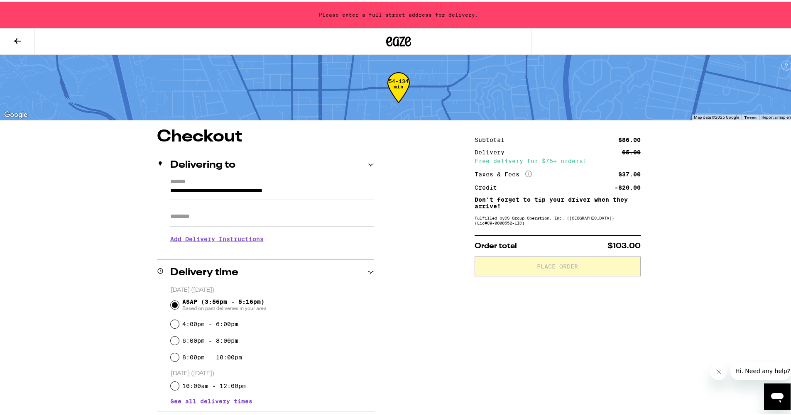
type input "**********"
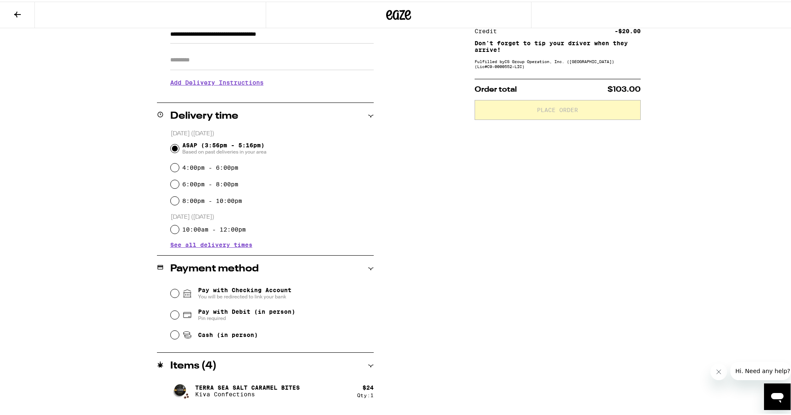
scroll to position [213, 0]
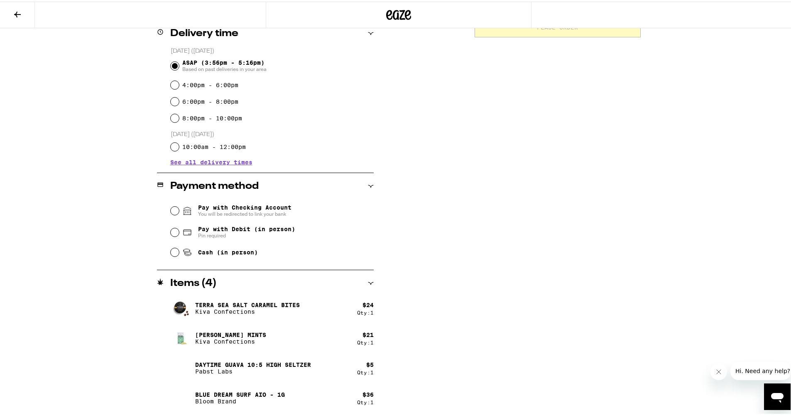
click at [173, 232] on input "Pay with Debit (in person) Pin required" at bounding box center [175, 231] width 8 height 8
radio input "true"
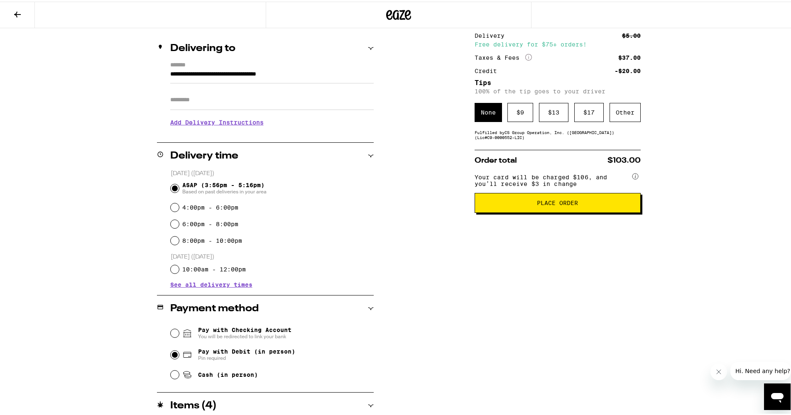
scroll to position [0, 0]
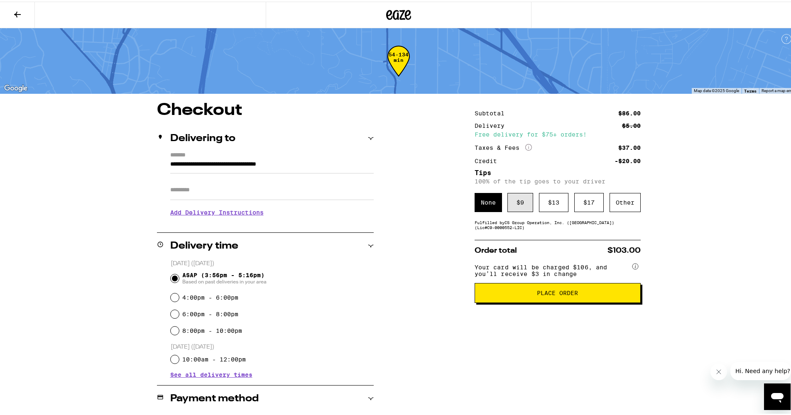
click at [521, 208] on div "$ 9" at bounding box center [520, 200] width 26 height 19
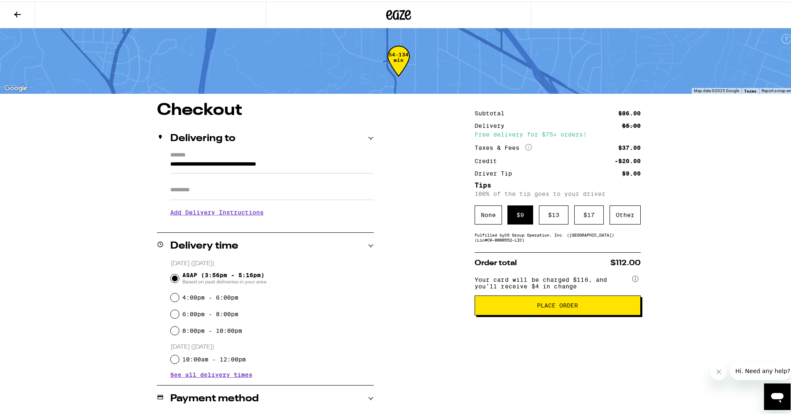
click at [513, 305] on button "Place Order" at bounding box center [557, 304] width 166 height 20
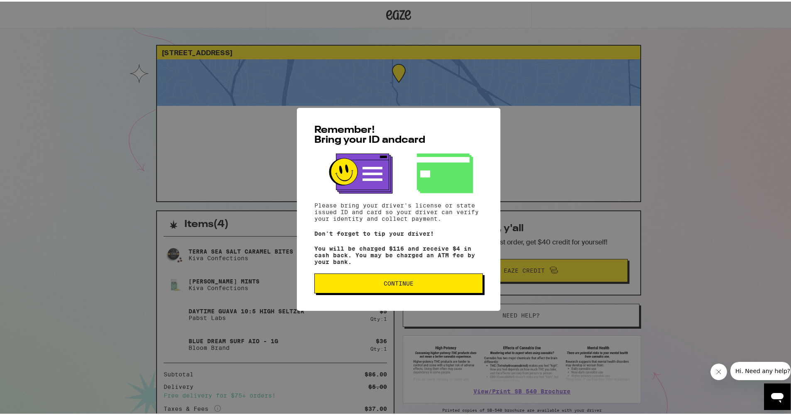
click at [432, 278] on button "Continue" at bounding box center [398, 282] width 169 height 20
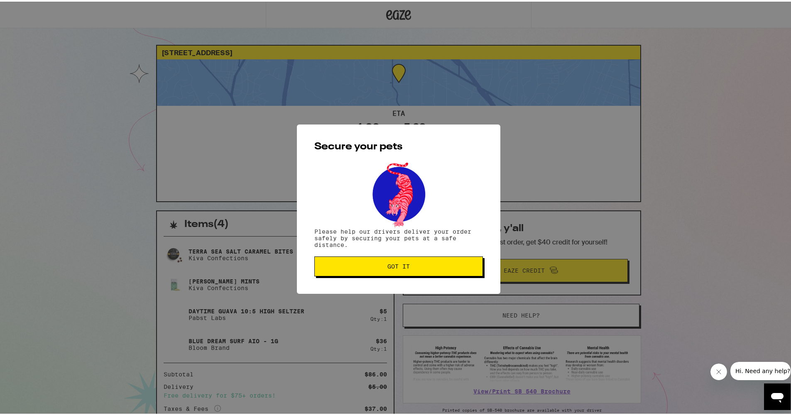
click at [430, 267] on span "Got it" at bounding box center [398, 265] width 154 height 6
